Goal: Check status

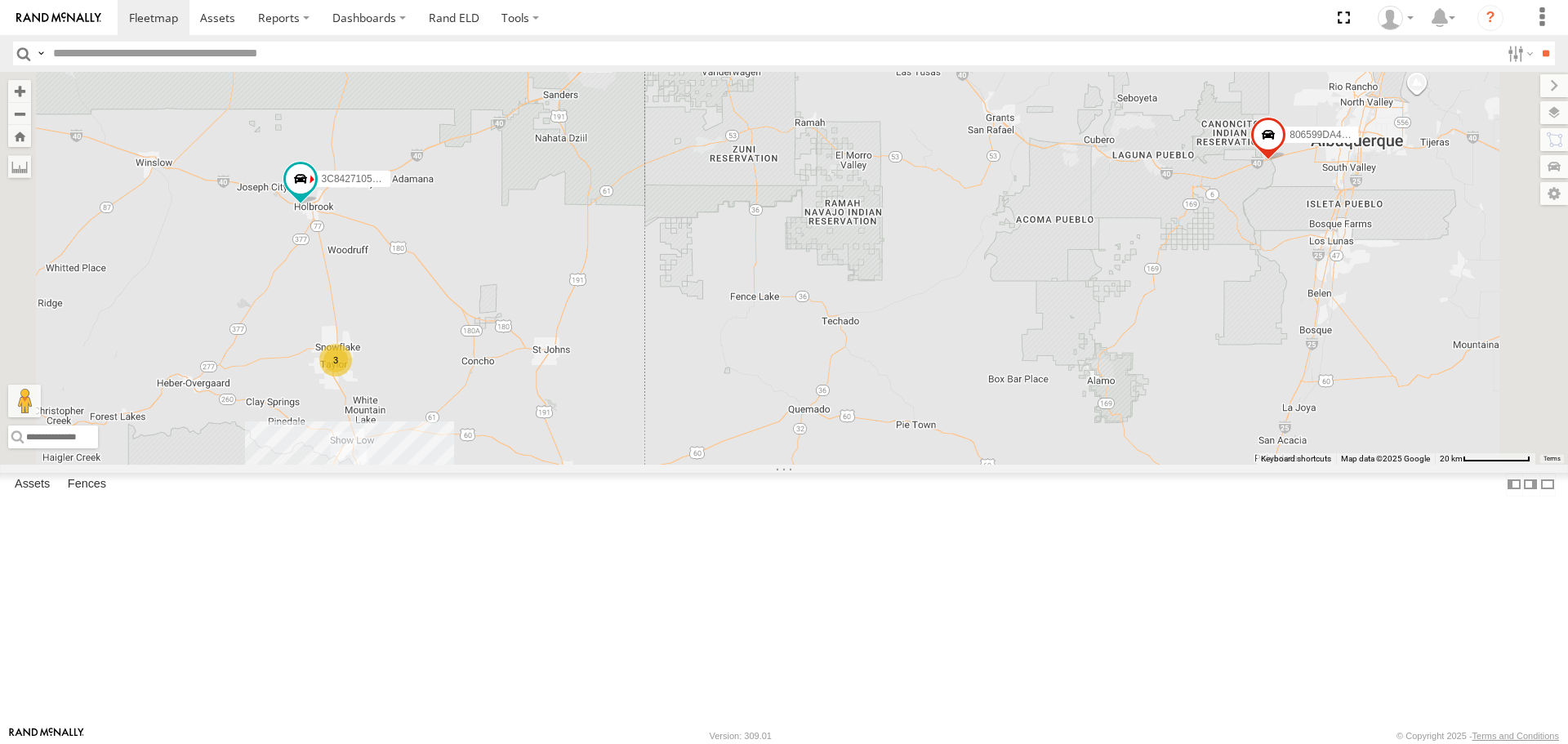
click at [0, 0] on link at bounding box center [0, 0] width 0 height 0
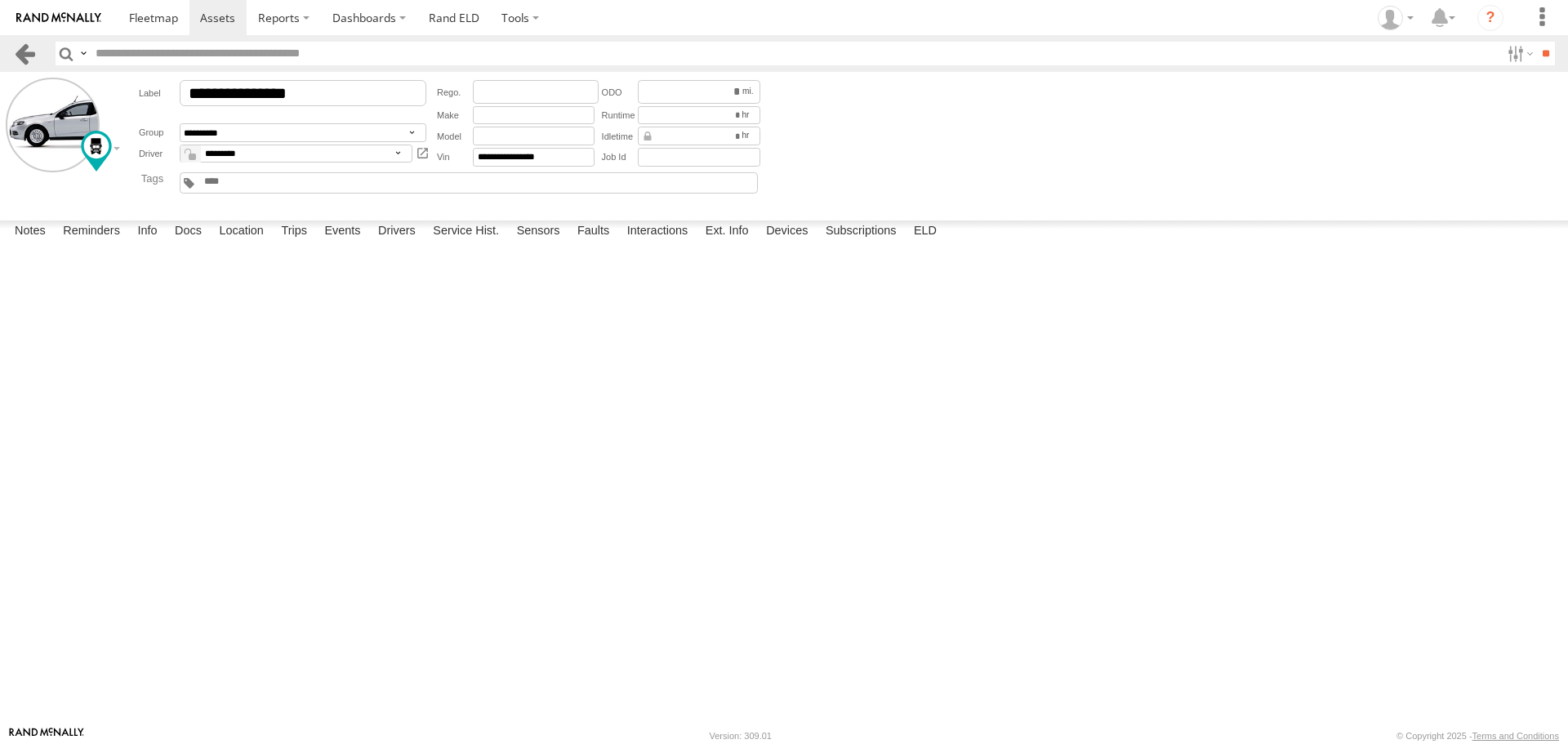
click at [19, 53] on link at bounding box center [24, 52] width 23 height 23
